Goal: Information Seeking & Learning: Find specific page/section

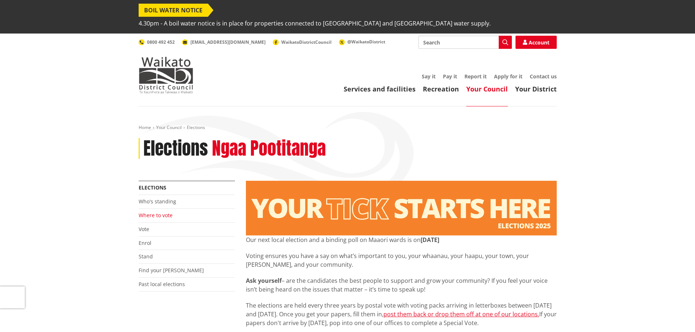
click at [154, 212] on link "Where to vote" at bounding box center [156, 215] width 34 height 7
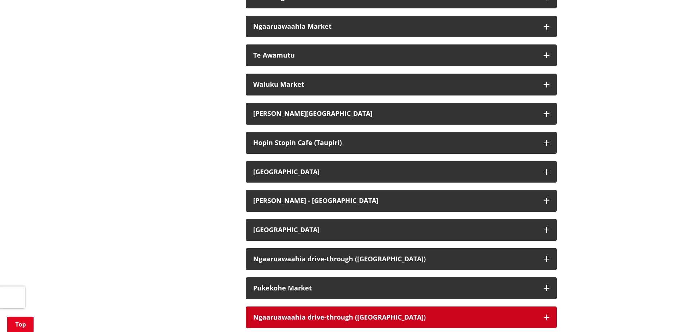
scroll to position [1569, 0]
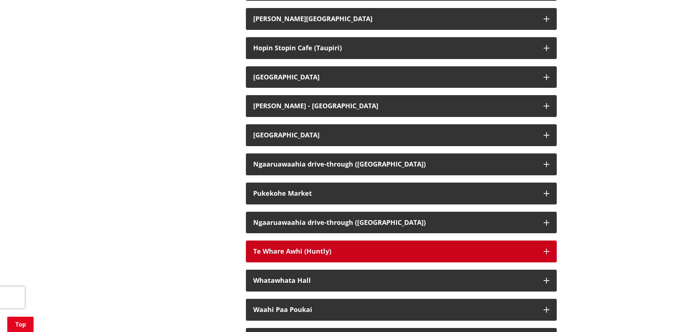
click at [548, 249] on icon "button" at bounding box center [547, 252] width 6 height 6
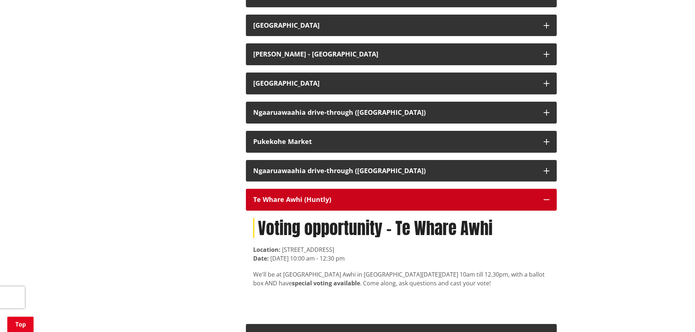
scroll to position [1679, 0]
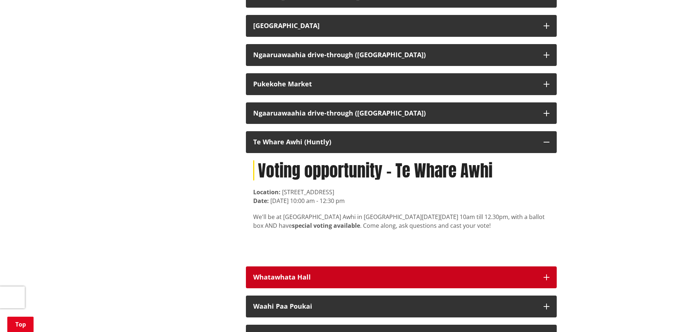
click at [546, 275] on icon "button" at bounding box center [547, 278] width 6 height 6
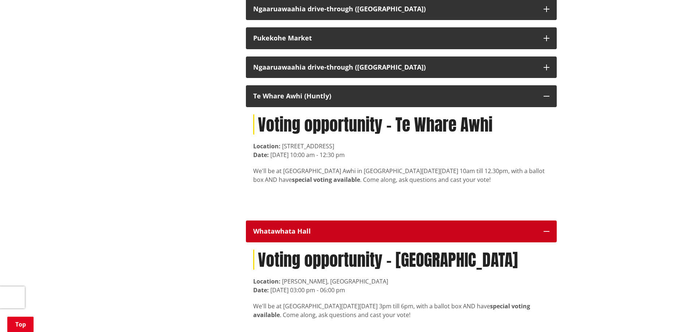
scroll to position [1788, 0]
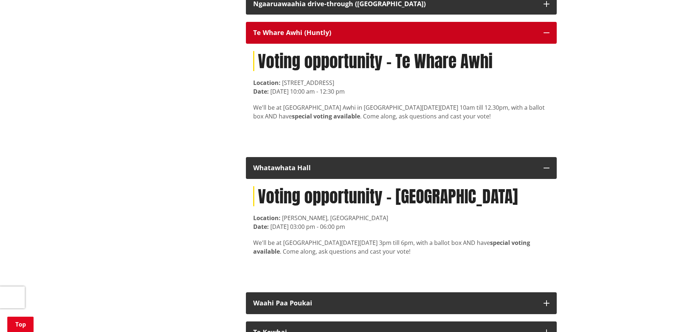
click at [548, 30] on icon "button" at bounding box center [547, 33] width 6 height 6
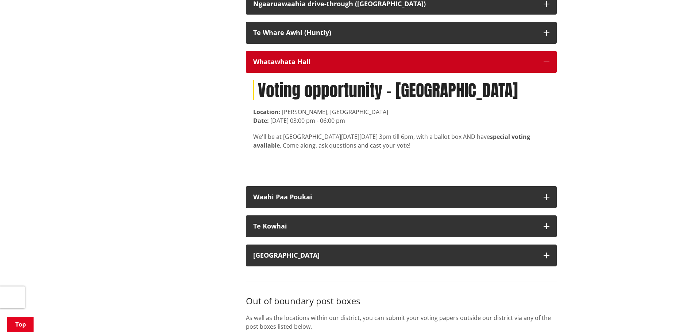
click at [549, 55] on button "Whatawhata Hall" at bounding box center [401, 62] width 311 height 22
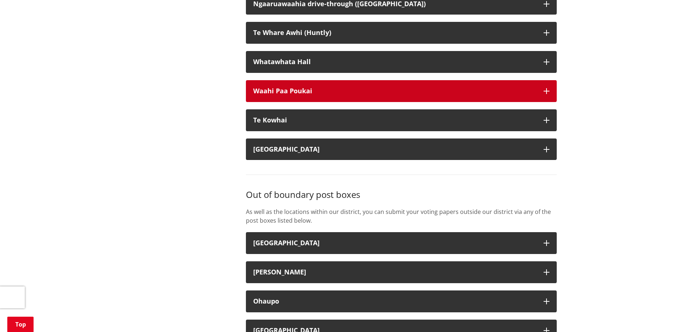
click at [549, 88] on icon "button" at bounding box center [547, 91] width 6 height 6
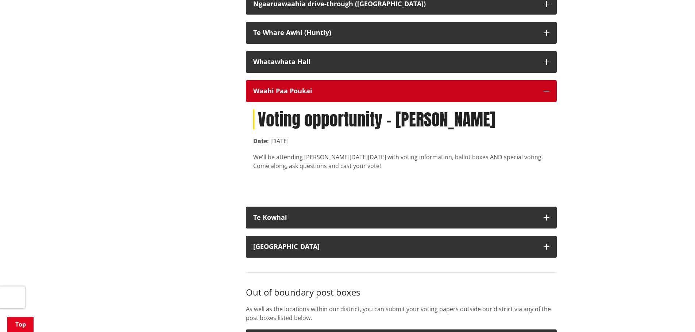
drag, startPoint x: 550, startPoint y: 87, endPoint x: 533, endPoint y: 76, distance: 20.5
click at [550, 87] on button "Waahi Paa Poukai" at bounding box center [401, 91] width 311 height 22
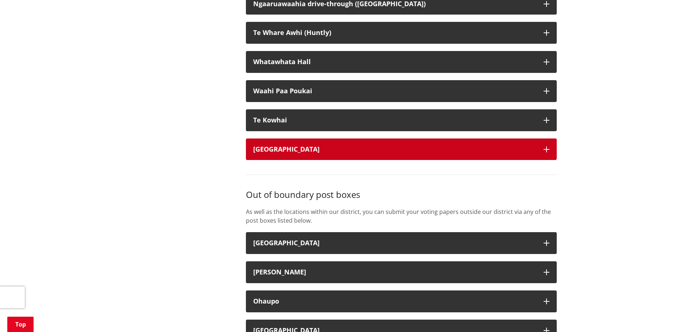
click at [550, 147] on button "[GEOGRAPHIC_DATA]" at bounding box center [401, 150] width 311 height 22
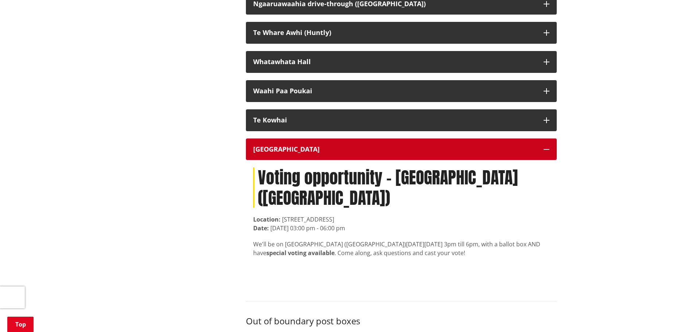
click at [546, 147] on icon "button" at bounding box center [547, 150] width 6 height 6
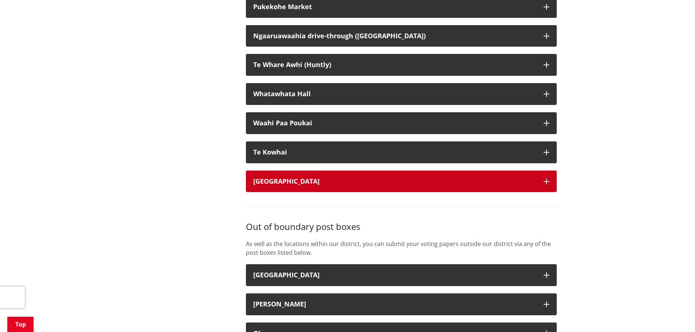
scroll to position [1715, 0]
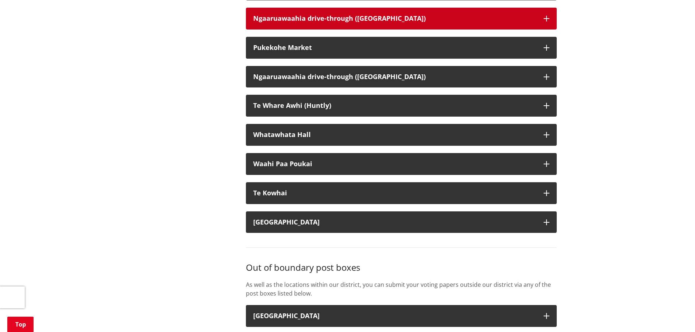
click at [545, 16] on icon "button" at bounding box center [547, 19] width 6 height 6
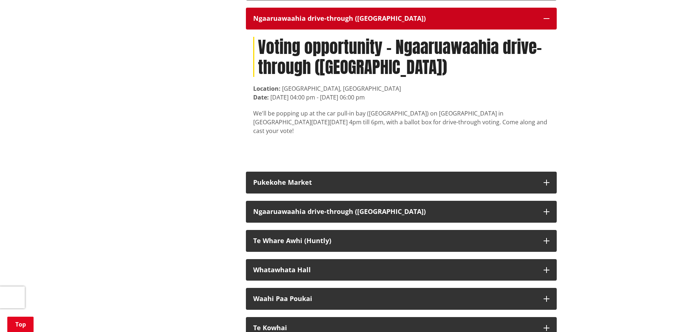
click at [543, 15] on button "Ngaaruawaahia drive-through ([GEOGRAPHIC_DATA])" at bounding box center [401, 19] width 311 height 22
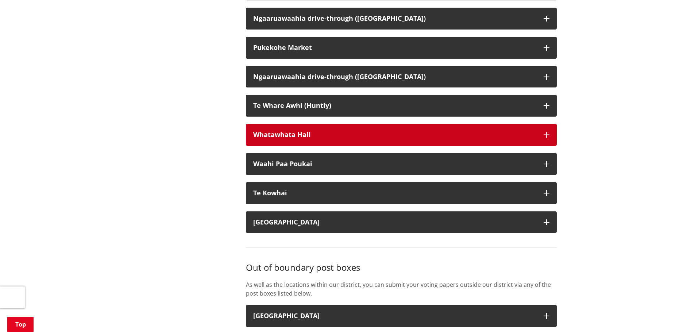
click at [549, 132] on icon "button" at bounding box center [547, 135] width 6 height 6
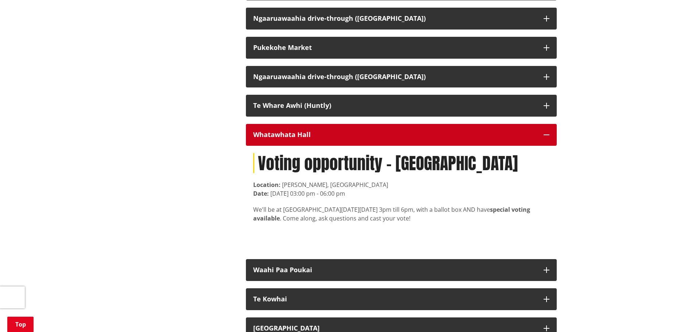
click at [546, 132] on icon "button" at bounding box center [547, 135] width 6 height 6
